Goal: Information Seeking & Learning: Check status

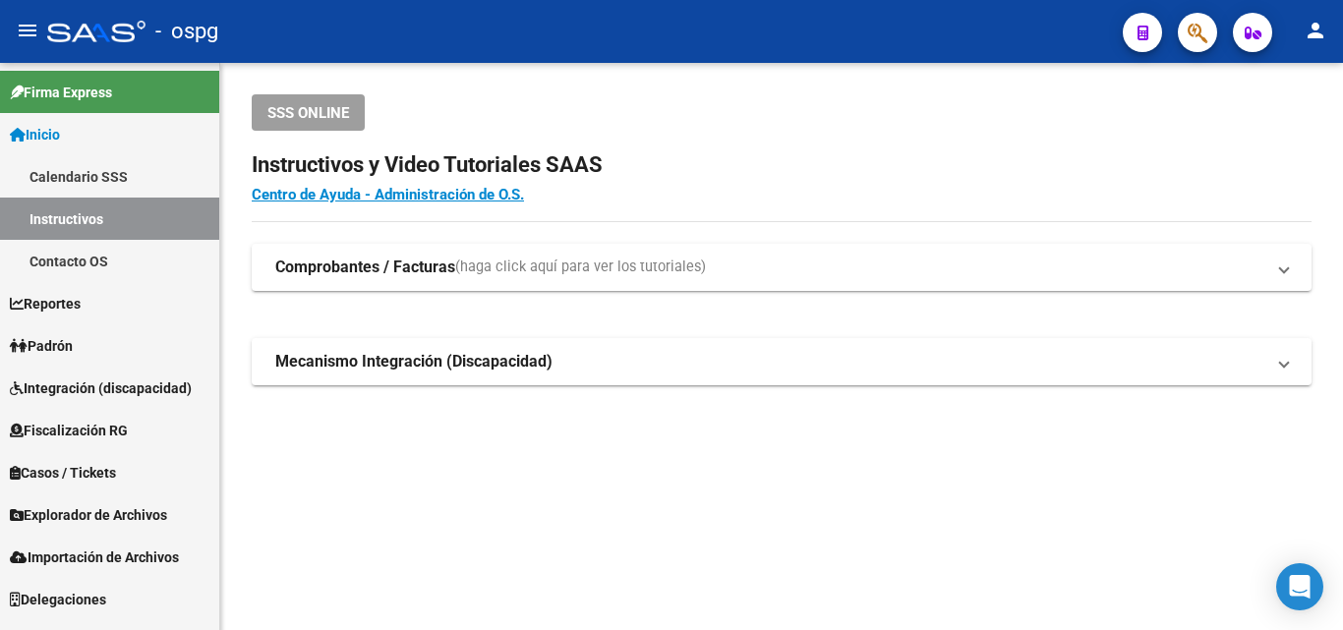
click at [72, 329] on link "Padrón" at bounding box center [109, 345] width 219 height 42
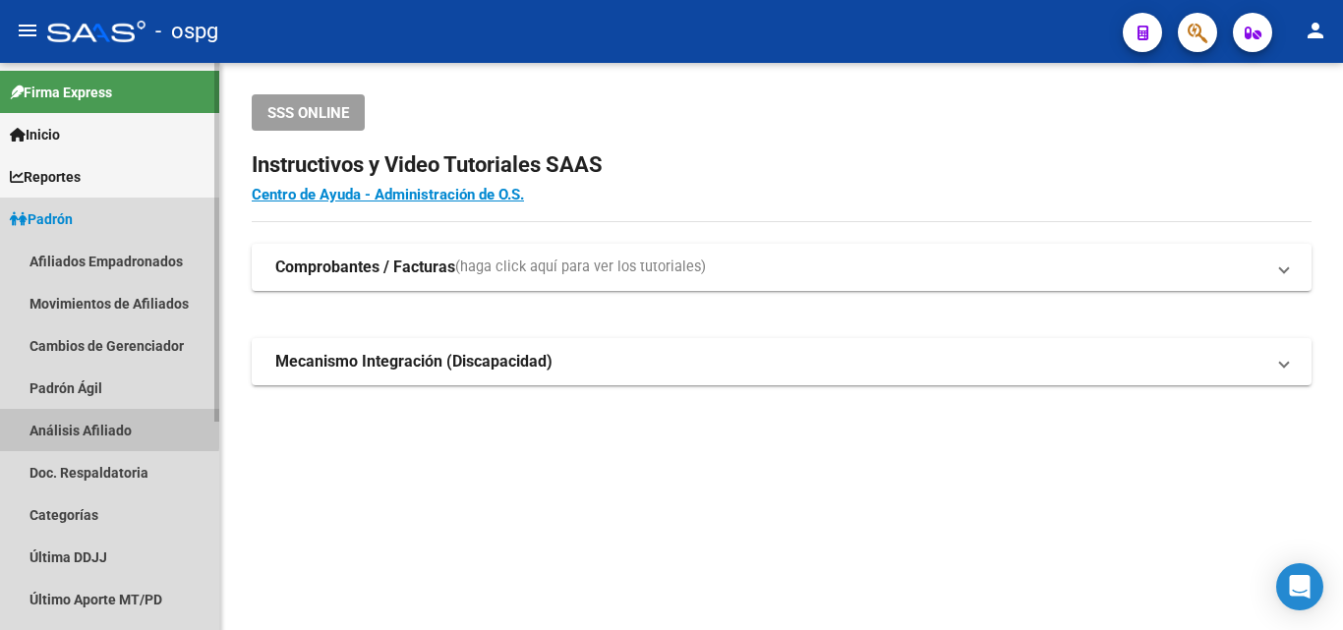
click at [61, 425] on link "Análisis Afiliado" at bounding box center [109, 430] width 219 height 42
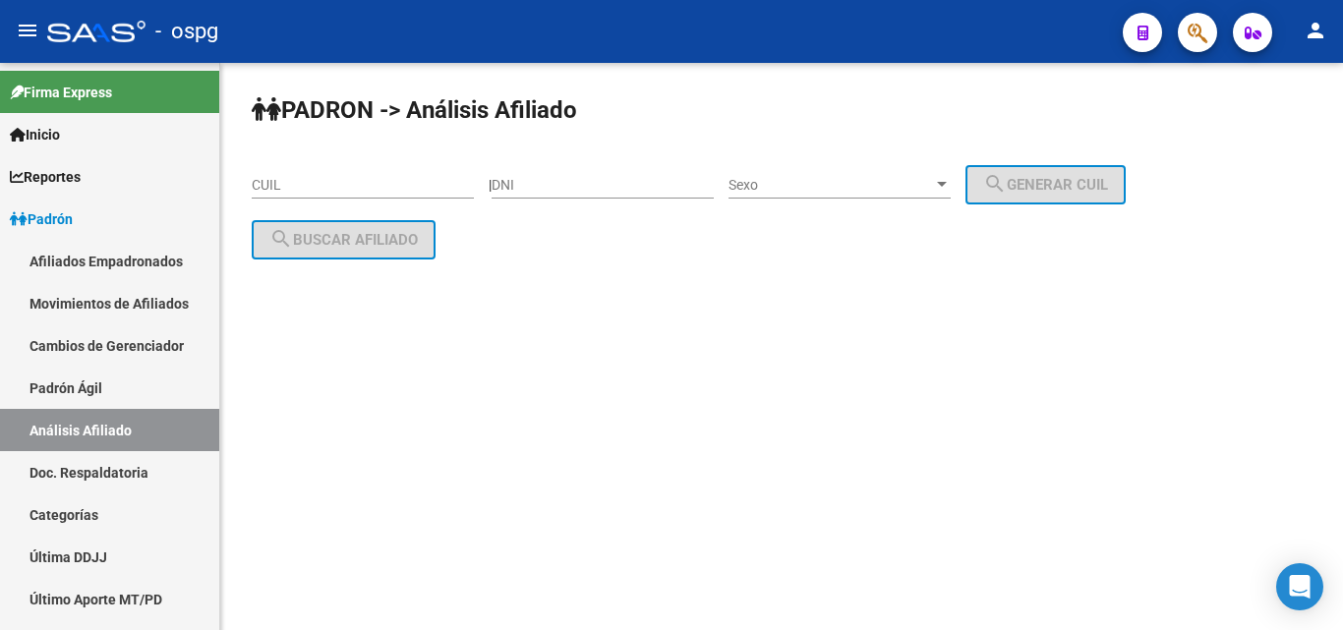
click at [277, 187] on input "CUIL" at bounding box center [363, 185] width 222 height 17
paste input "20-40768086-4"
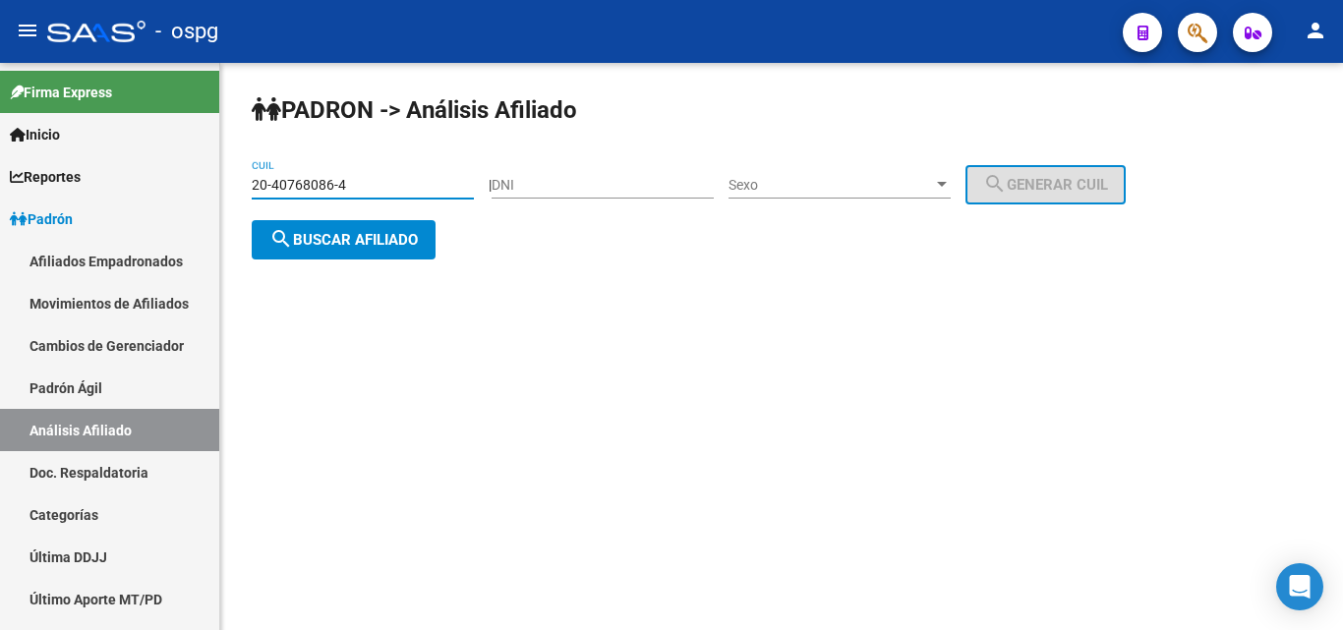
click at [328, 223] on button "search Buscar afiliado" at bounding box center [344, 239] width 184 height 39
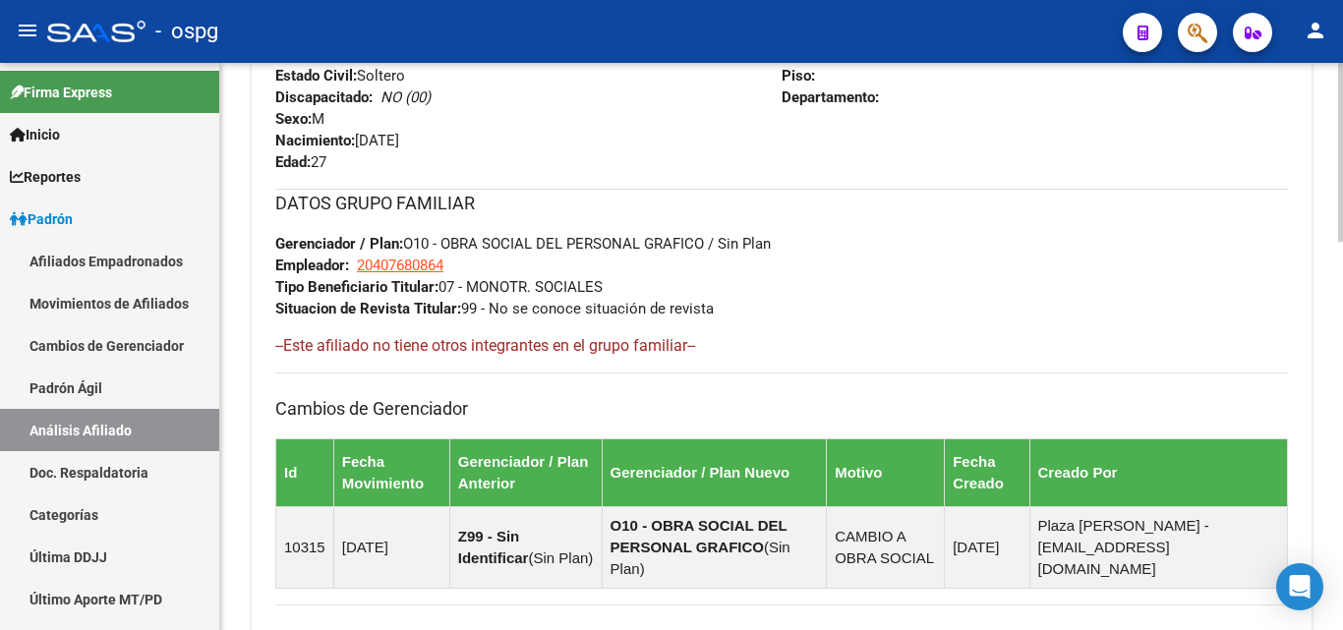
scroll to position [1233, 0]
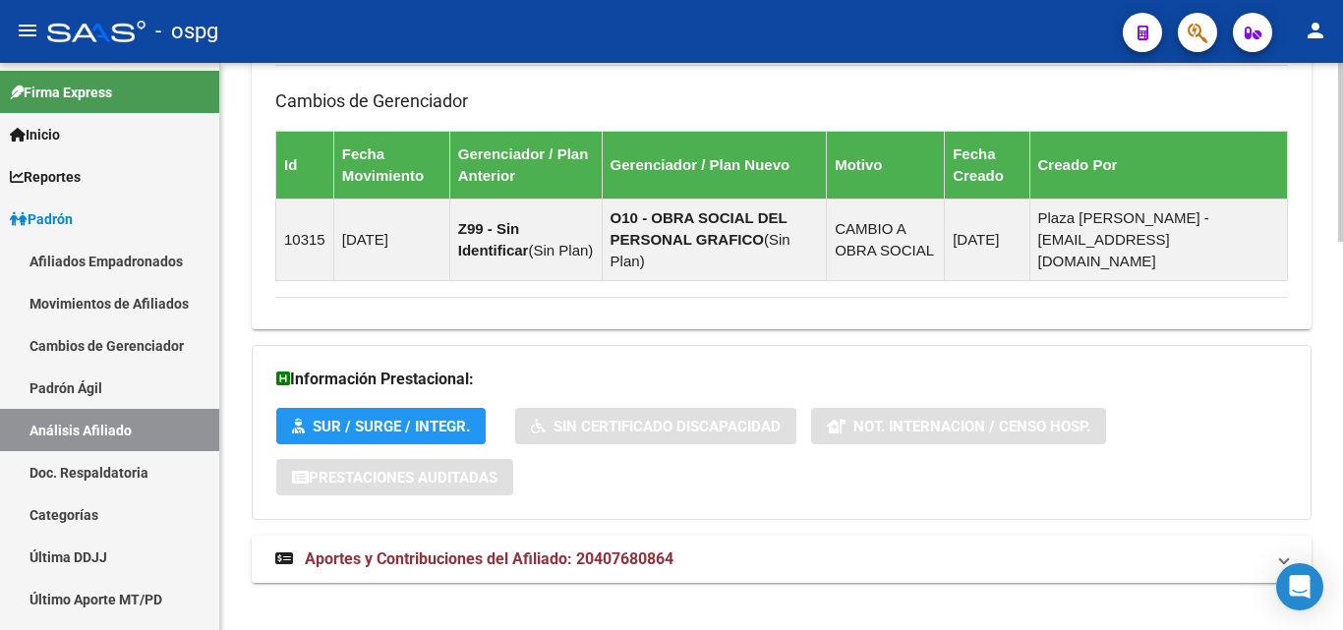
click at [780, 548] on mat-panel-title "Aportes y Contribuciones del Afiliado: 20407680864" at bounding box center [769, 559] width 989 height 22
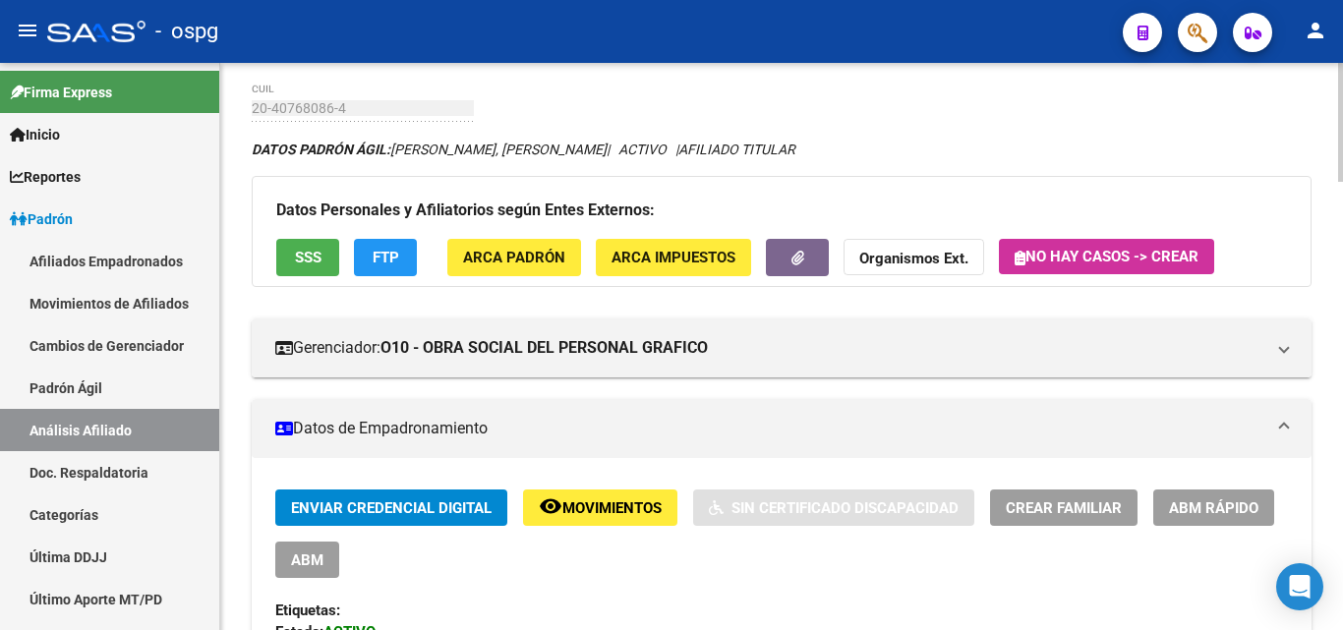
scroll to position [0, 0]
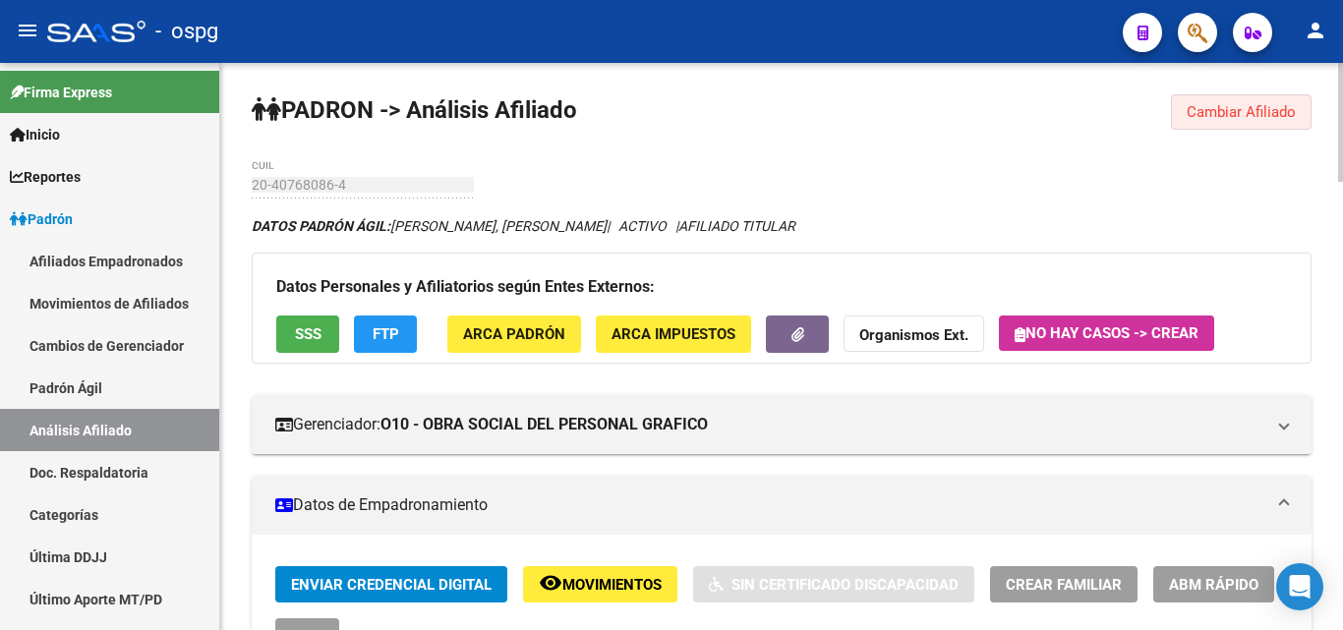
click at [1214, 117] on span "Cambiar Afiliado" at bounding box center [1240, 112] width 109 height 18
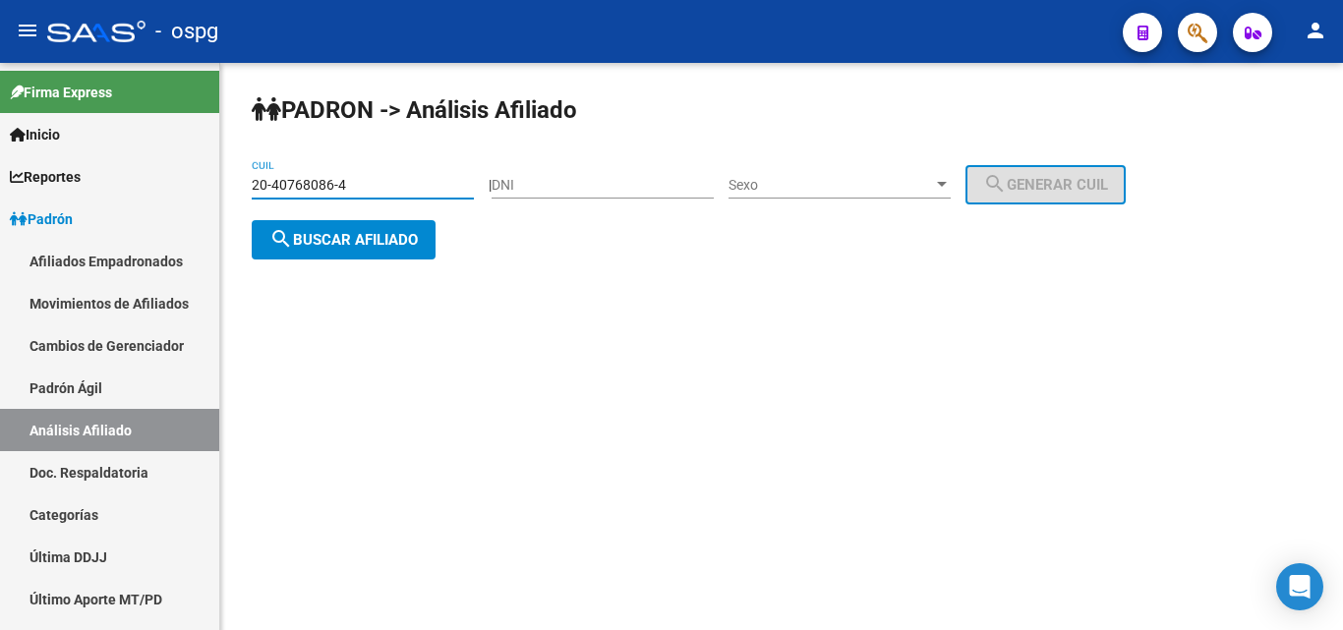
drag, startPoint x: 391, startPoint y: 182, endPoint x: 370, endPoint y: 199, distance: 27.3
click at [208, 188] on mat-sidenav-container "Firma Express Inicio Calendario SSS Instructivos Contacto OS Reportes Ingresos …" at bounding box center [671, 346] width 1343 height 567
paste input "16448576-6"
click at [394, 231] on span "search Buscar afiliado" at bounding box center [343, 240] width 148 height 18
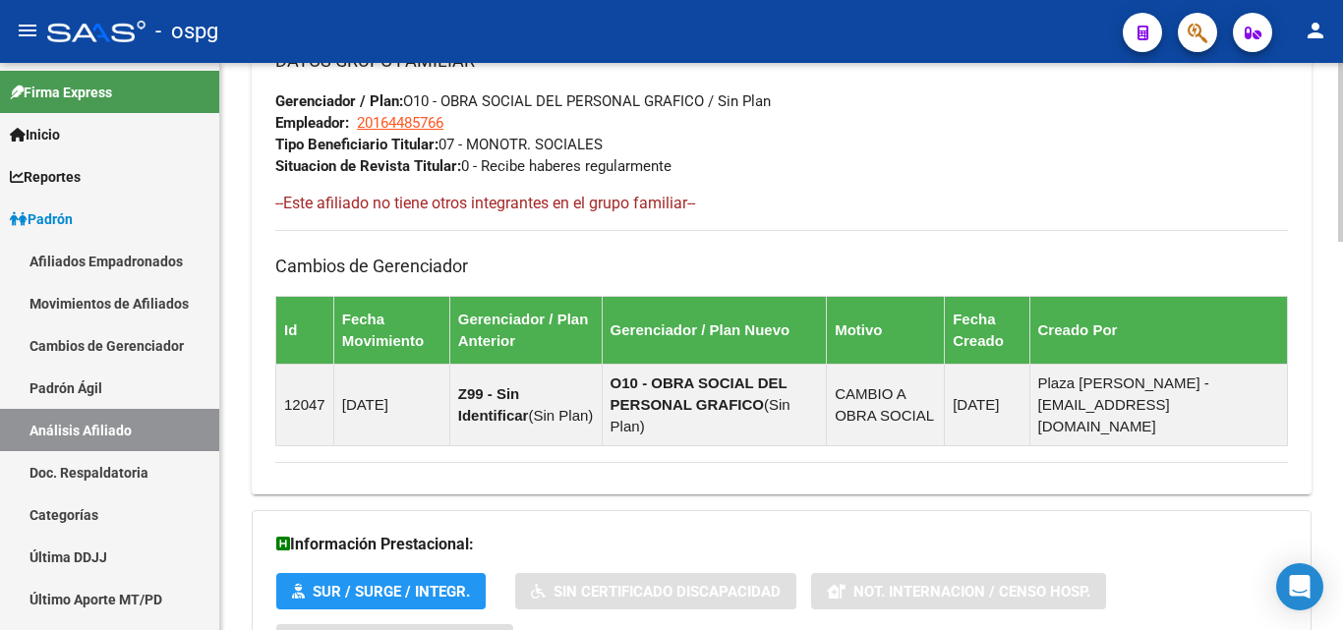
scroll to position [1233, 0]
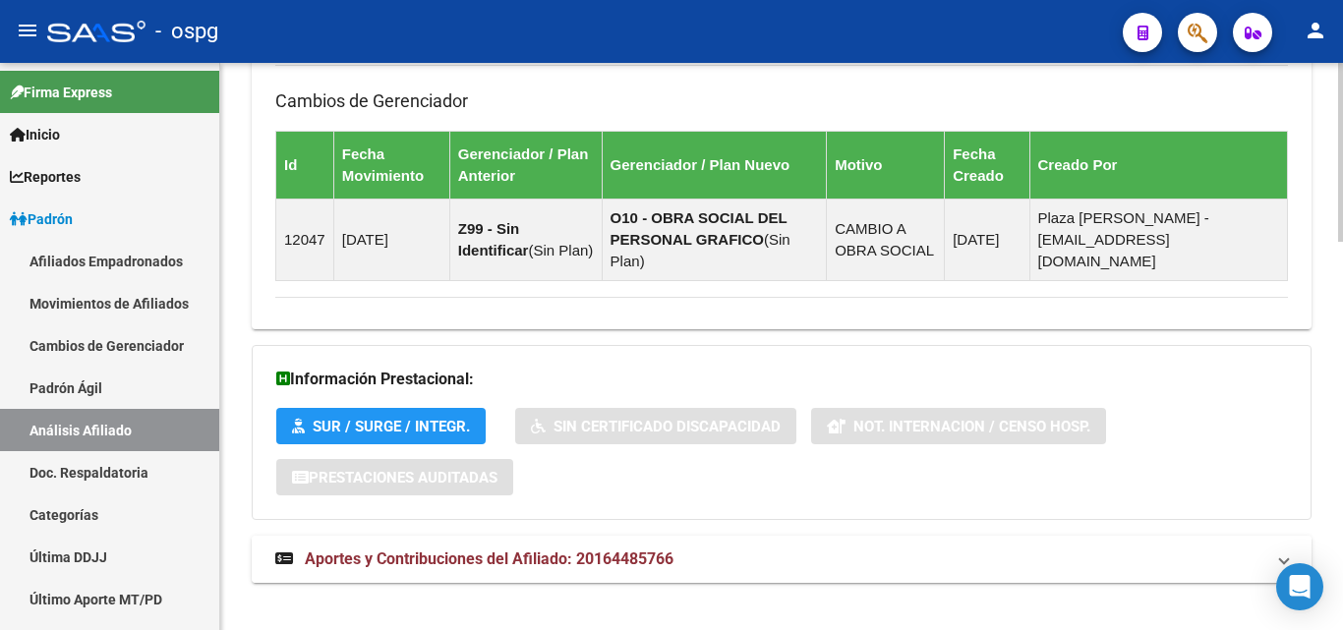
click at [765, 548] on mat-panel-title "Aportes y Contribuciones del Afiliado: 20164485766" at bounding box center [769, 559] width 989 height 22
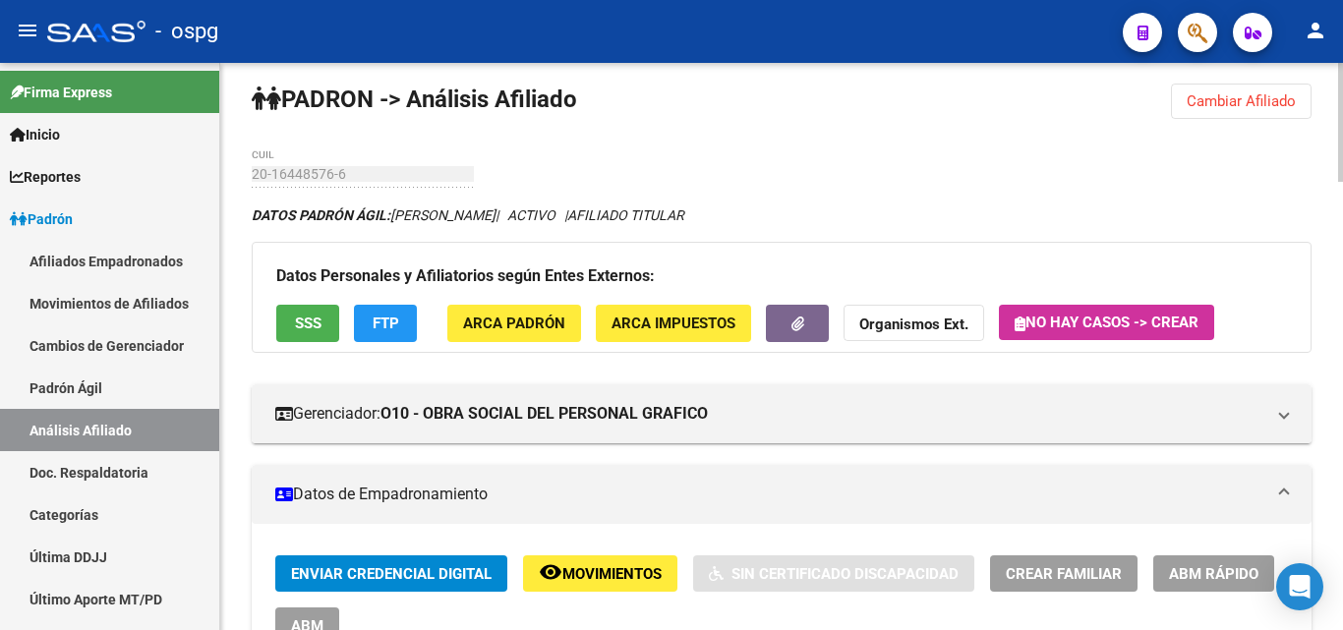
scroll to position [0, 0]
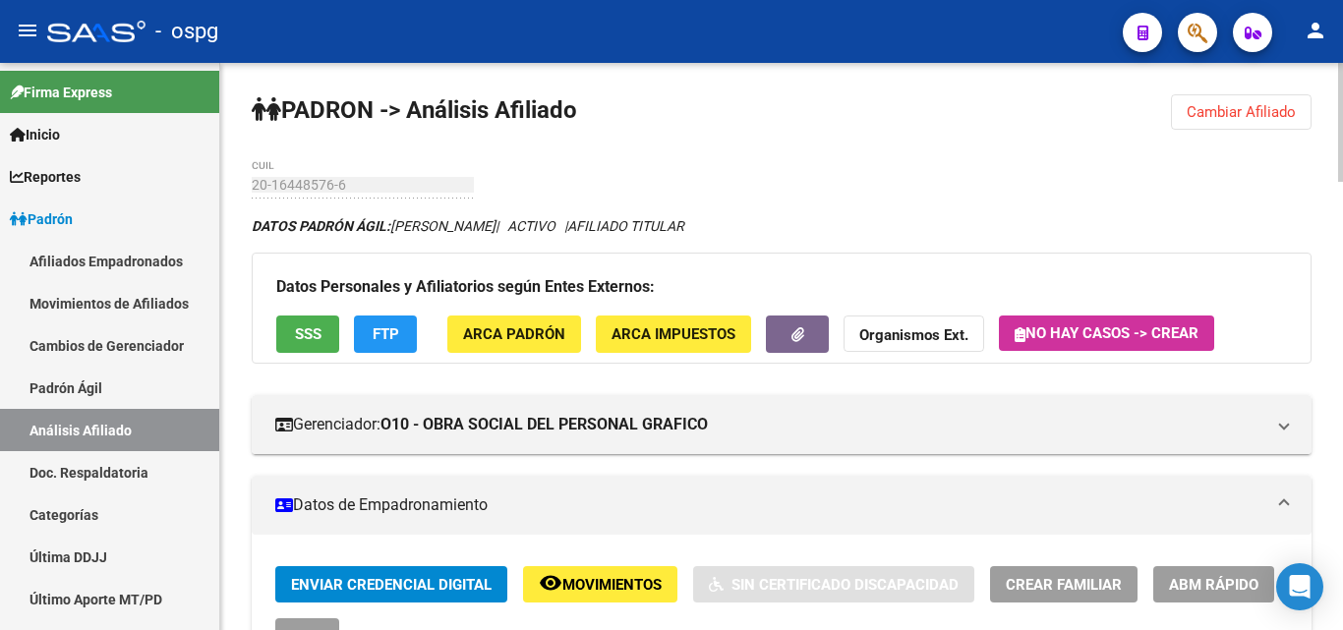
click at [301, 331] on span "SSS" at bounding box center [308, 335] width 27 height 18
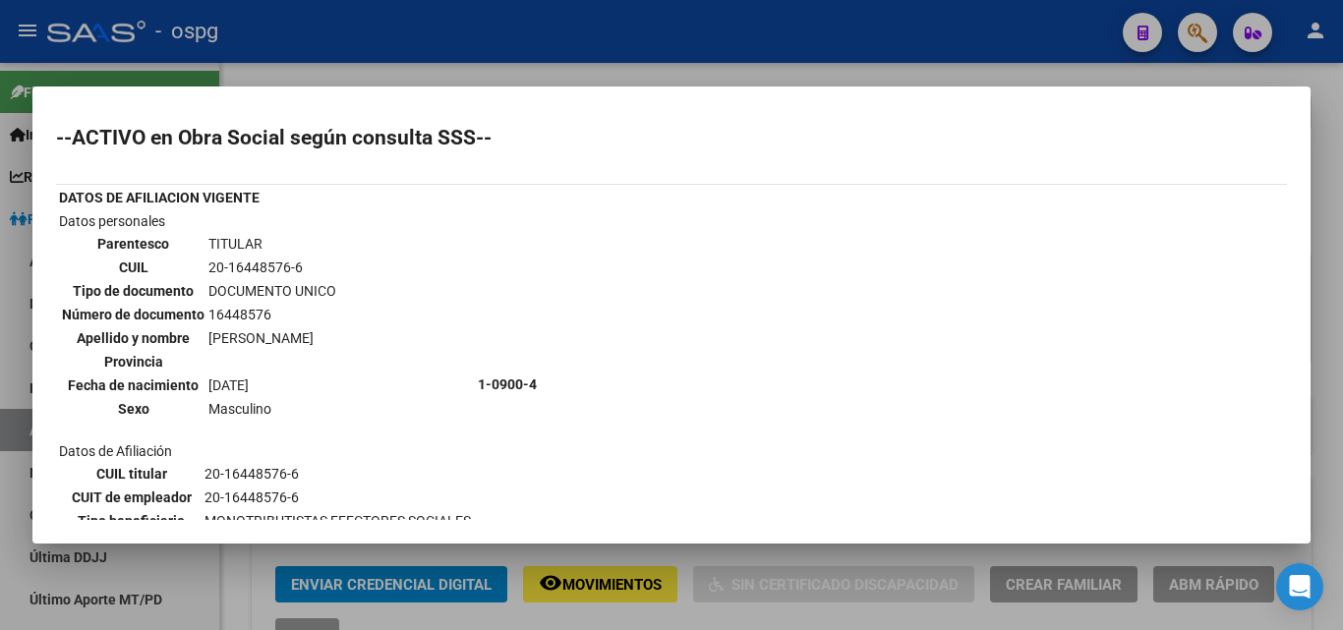
click at [815, 71] on div at bounding box center [671, 315] width 1343 height 630
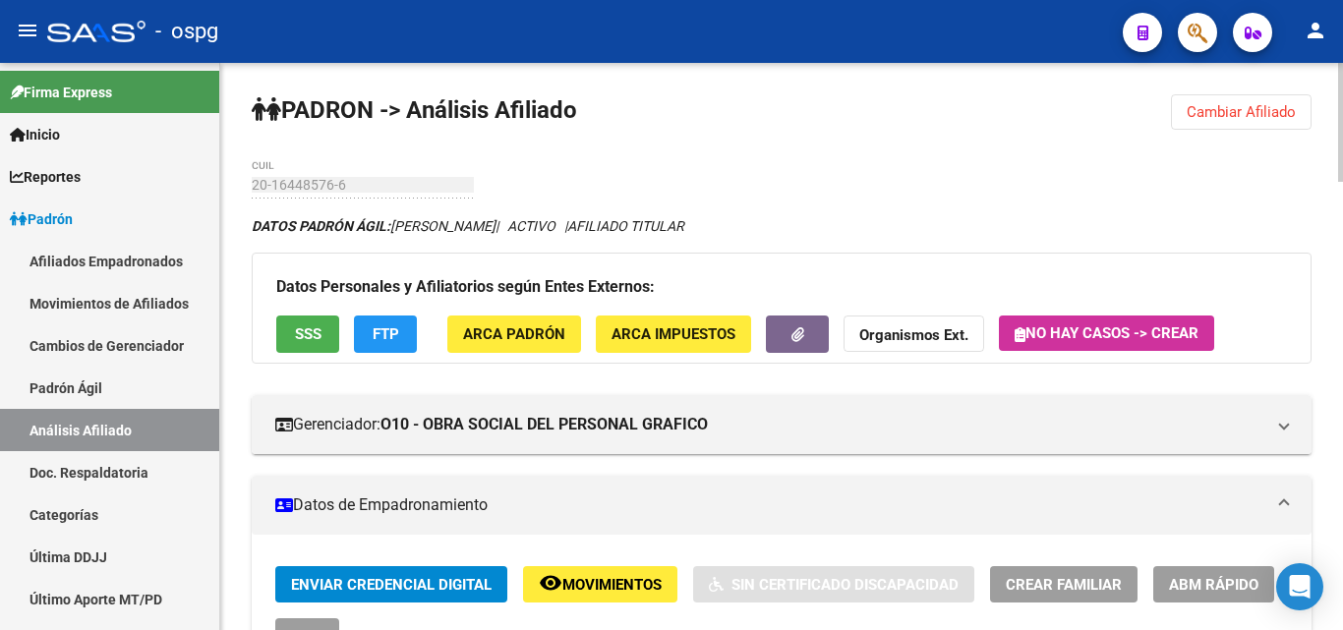
click at [1287, 111] on span "Cambiar Afiliado" at bounding box center [1240, 112] width 109 height 18
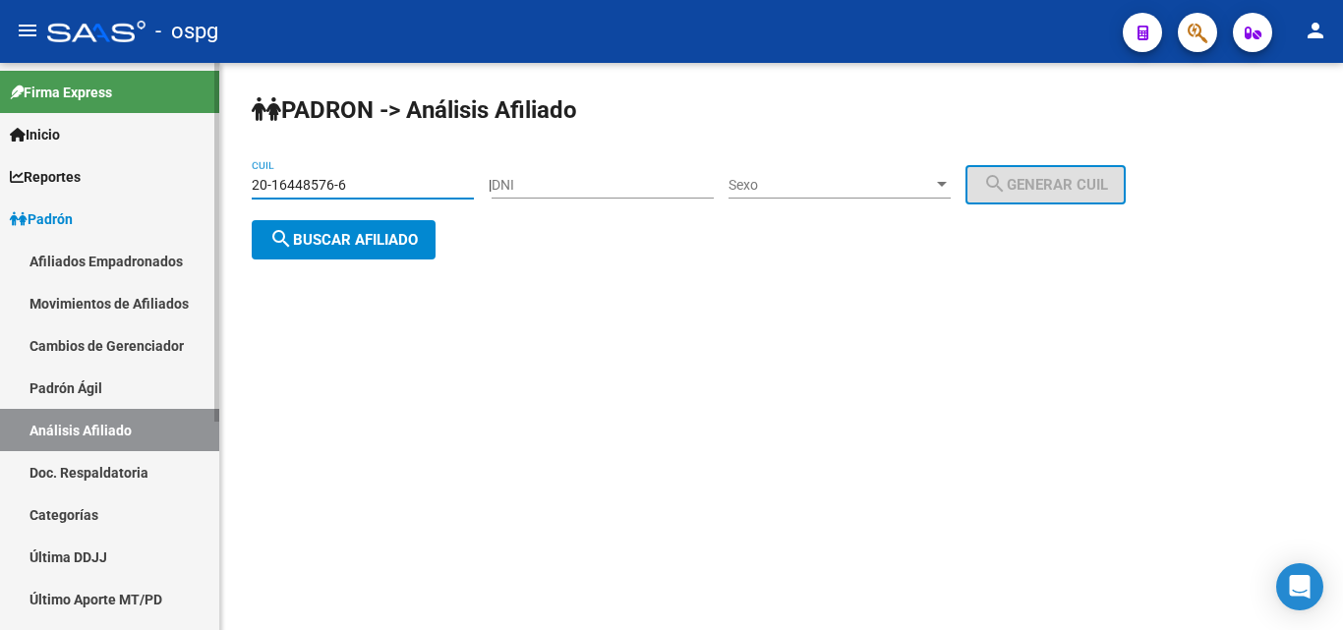
drag, startPoint x: 393, startPoint y: 183, endPoint x: 45, endPoint y: 170, distance: 348.2
click at [45, 170] on mat-sidenav-container "Firma Express Inicio Calendario SSS Instructivos Contacto OS Reportes Ingresos …" at bounding box center [671, 346] width 1343 height 567
paste input "3-30462572-4"
type input "23-30462572-4"
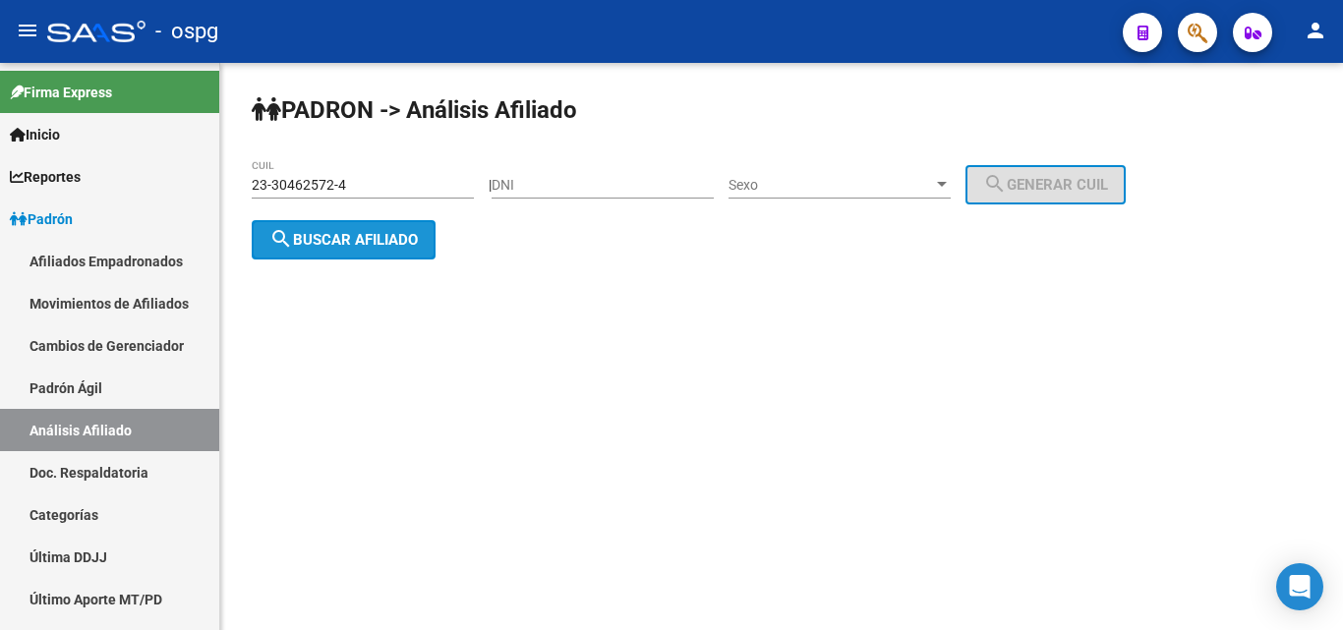
click at [372, 236] on span "search Buscar afiliado" at bounding box center [343, 240] width 148 height 18
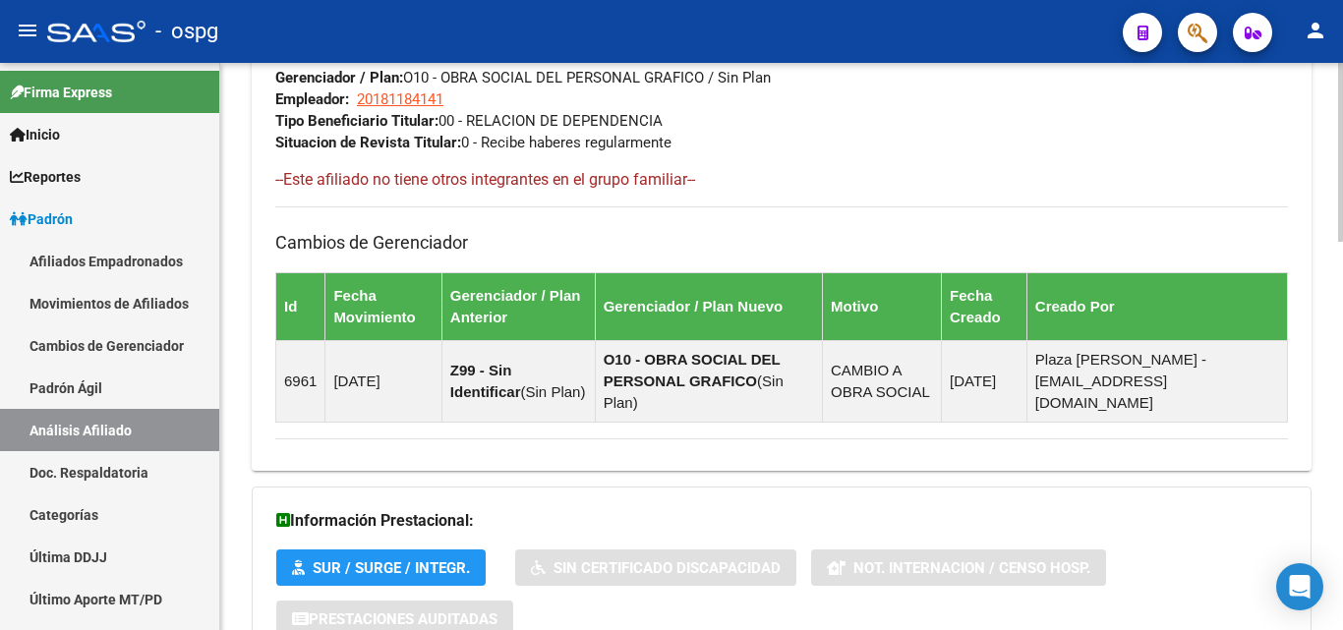
scroll to position [1233, 0]
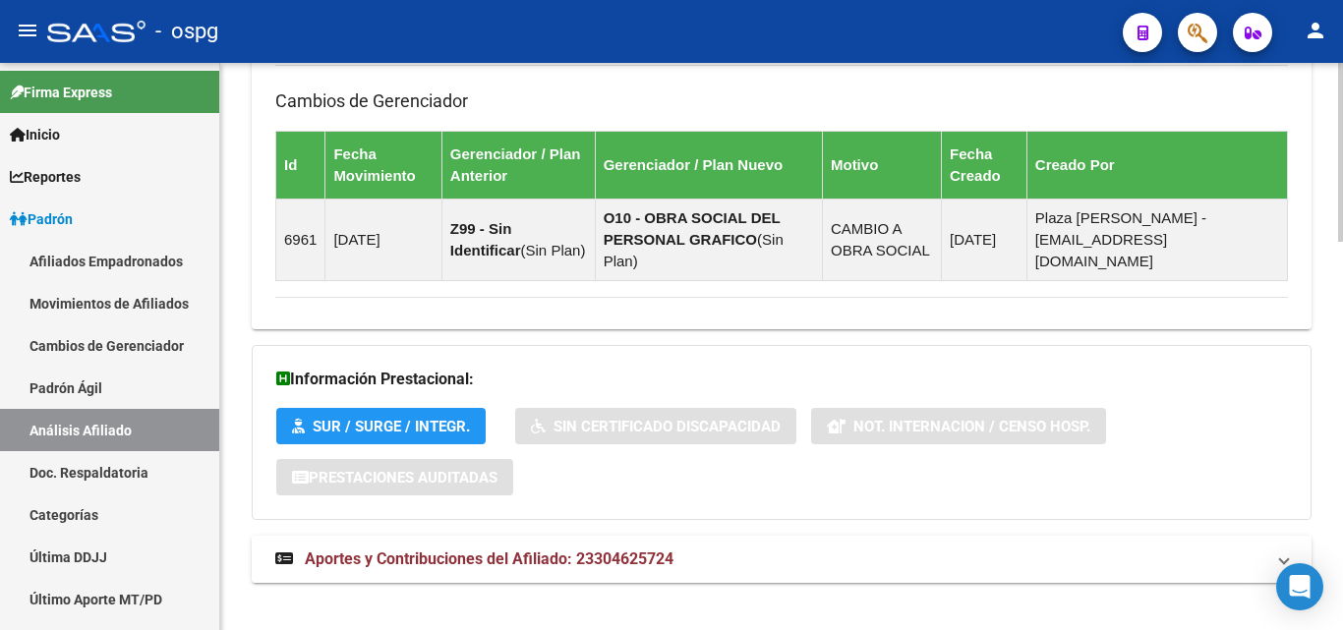
click at [516, 549] on span "Aportes y Contribuciones del Afiliado: 23304625724" at bounding box center [489, 558] width 369 height 19
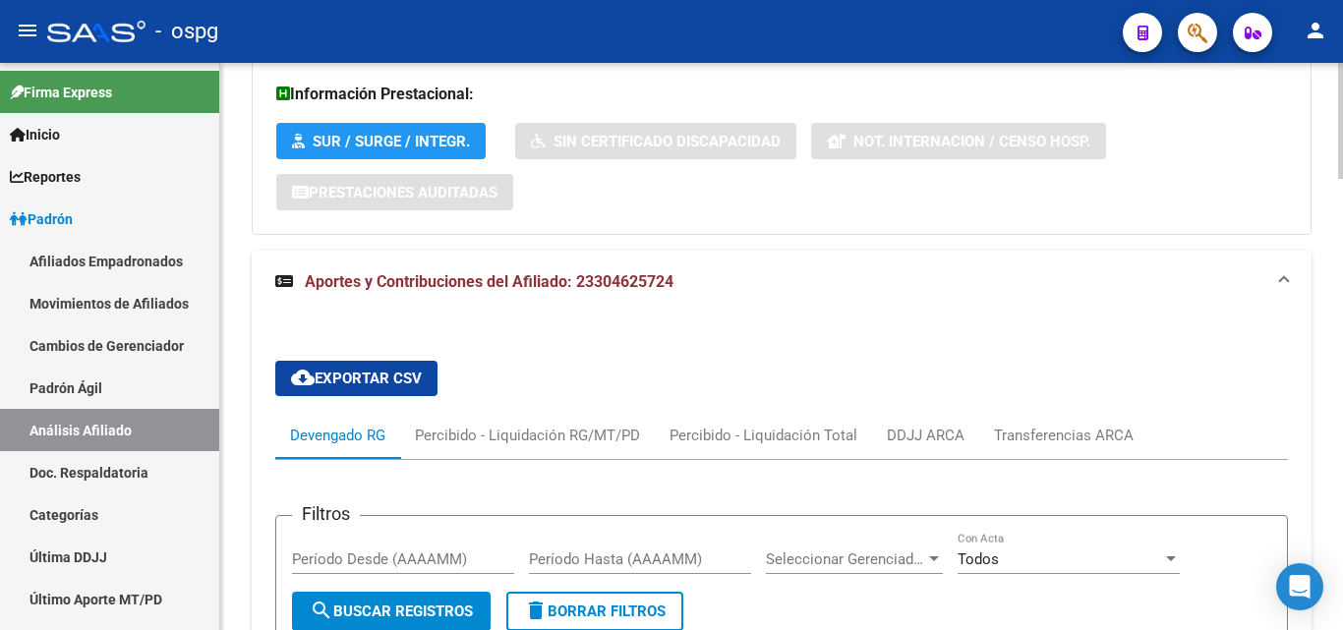
scroll to position [1839, 0]
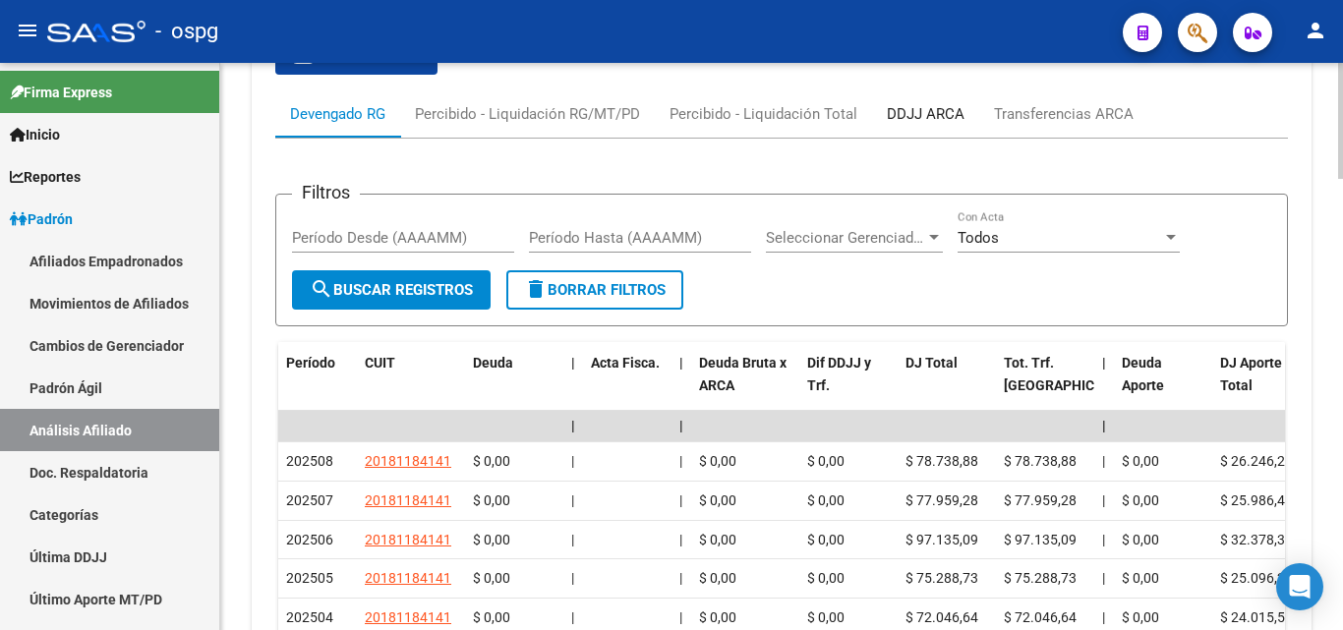
click at [951, 103] on div "DDJJ ARCA" at bounding box center [926, 114] width 78 height 22
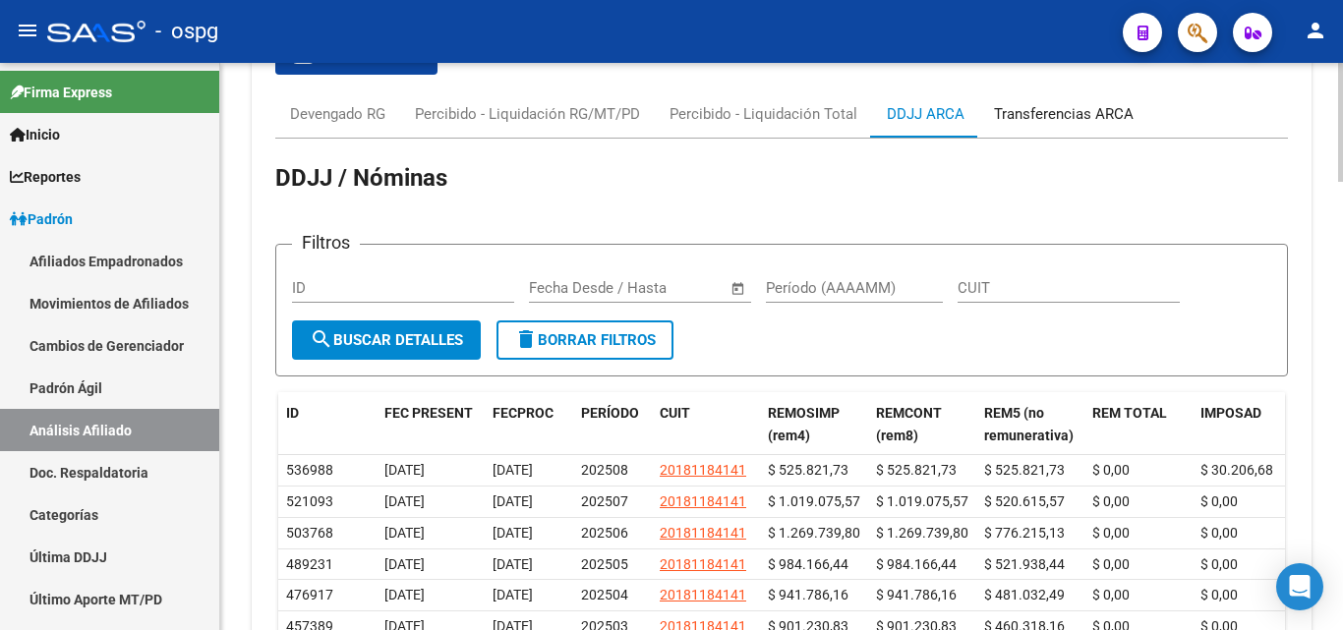
click at [1057, 103] on div "Transferencias ARCA" at bounding box center [1064, 114] width 140 height 22
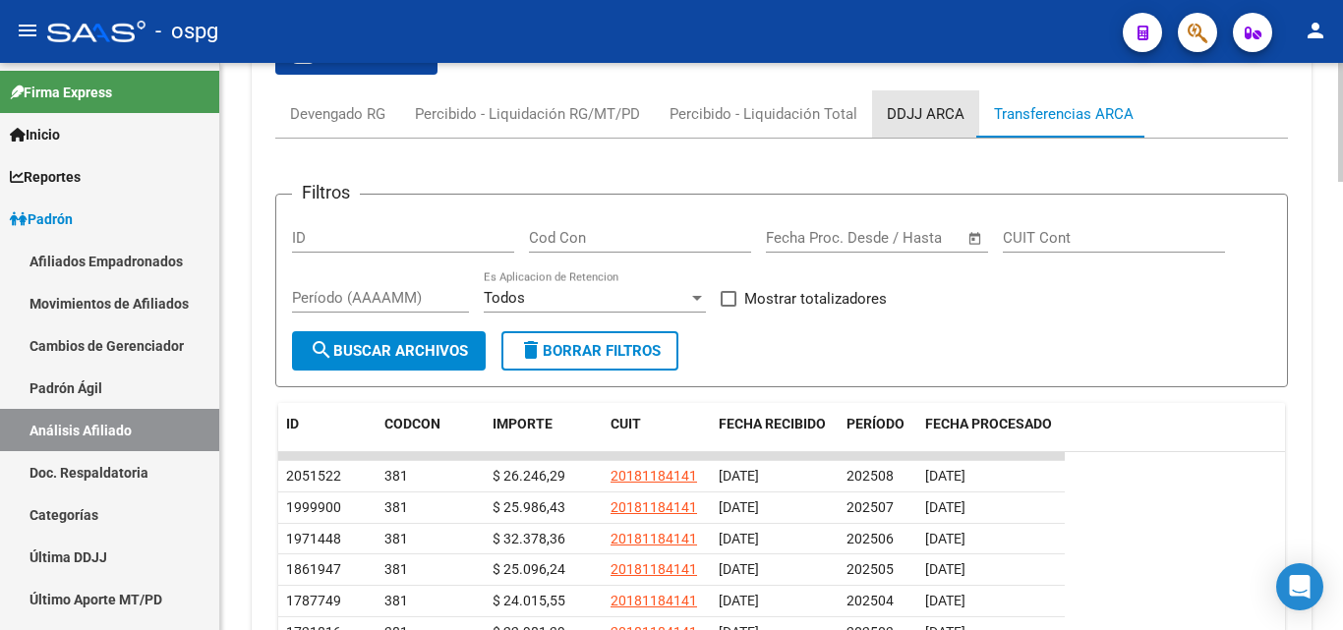
click at [908, 103] on div "DDJJ ARCA" at bounding box center [926, 114] width 78 height 22
